Goal: Task Accomplishment & Management: Use online tool/utility

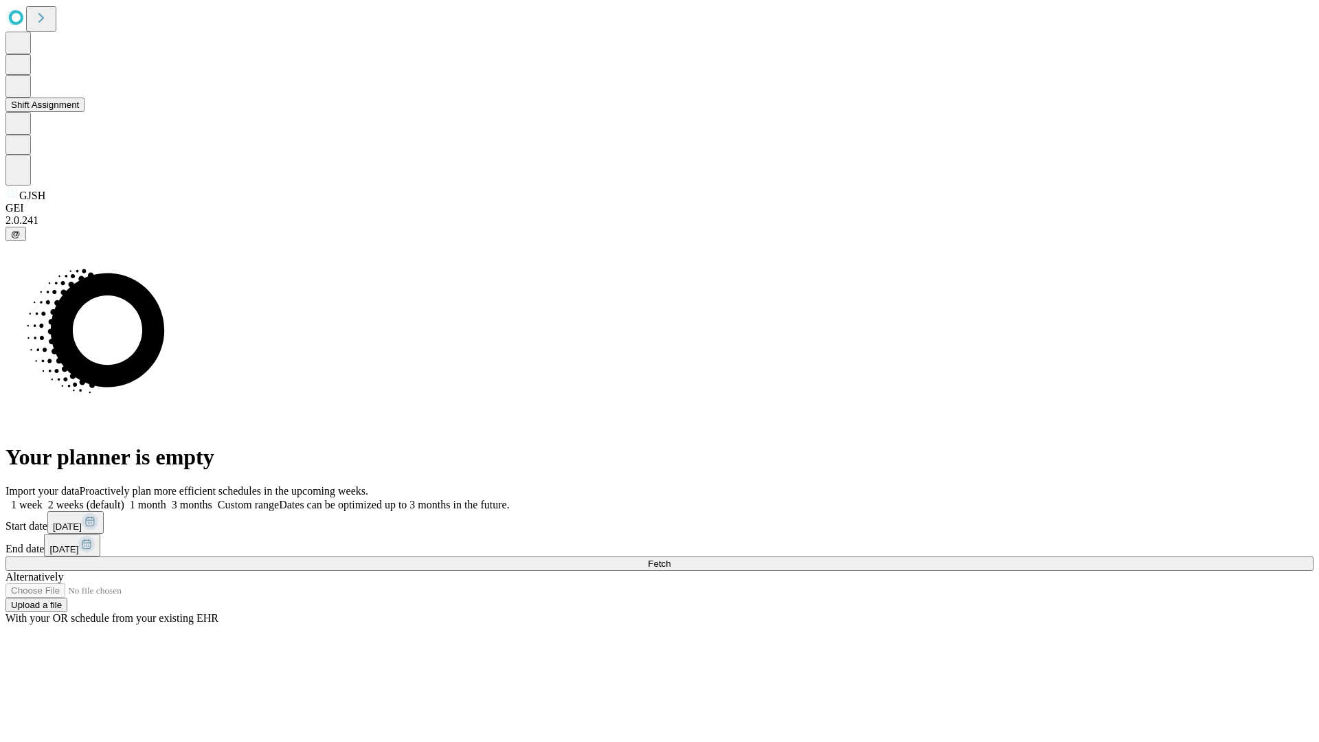
click at [84, 112] on button "Shift Assignment" at bounding box center [44, 105] width 79 height 14
